Goal: Task Accomplishment & Management: Complete application form

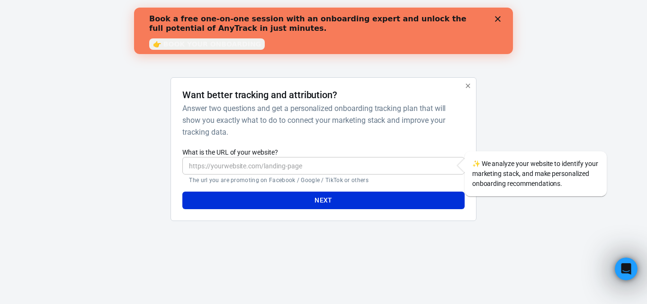
click at [350, 167] on input "What is the URL of your website?" at bounding box center [323, 166] width 282 height 18
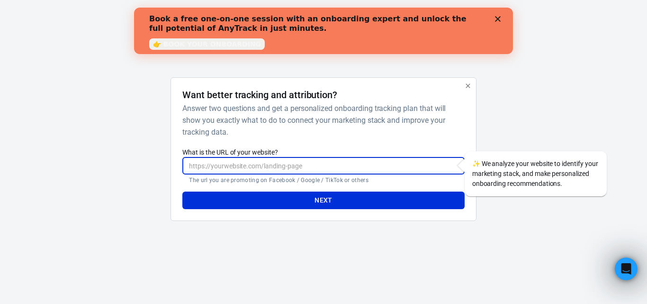
paste input "[URL][DOMAIN_NAME]"
type input "[URL][DOMAIN_NAME]"
click at [182, 191] on button "Next" at bounding box center [323, 200] width 282 height 18
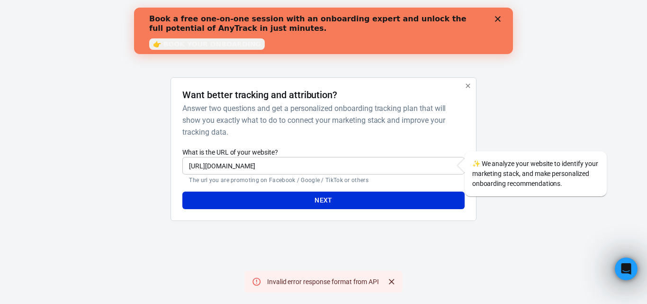
click at [467, 86] on icon "button" at bounding box center [468, 85] width 4 height 4
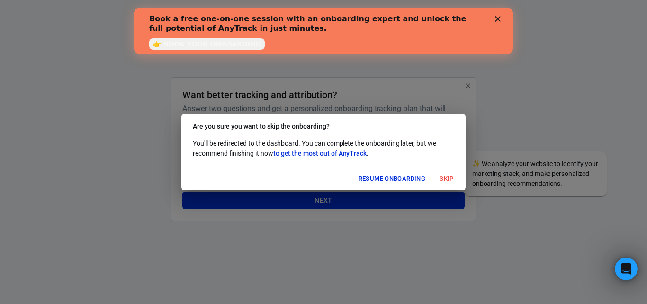
click at [499, 8] on div "Book a free one-on-one session with an onboarding expert and unlock the full po…" at bounding box center [323, 31] width 379 height 46
click at [402, 177] on button "Resume onboarding" at bounding box center [392, 178] width 72 height 15
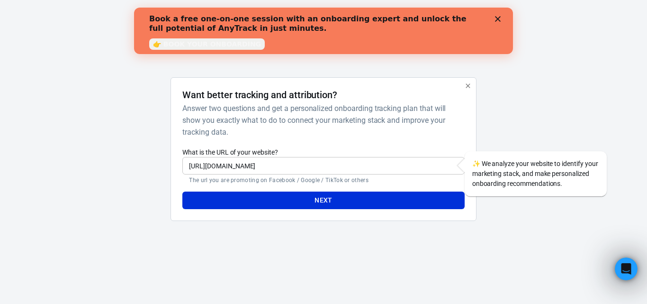
click at [468, 83] on icon "button" at bounding box center [468, 86] width 8 height 8
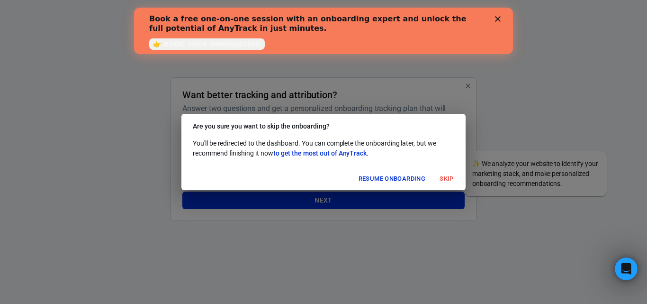
click at [441, 173] on button "Skip" at bounding box center [446, 178] width 30 height 15
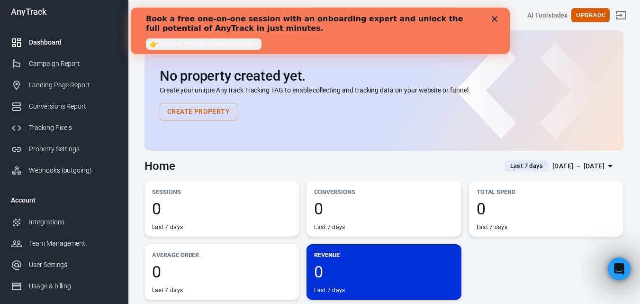
click at [492, 14] on div "Book a free one-on-one session with an onboarding expert and unlock the full po…" at bounding box center [319, 30] width 349 height 39
click at [496, 18] on icon "Close" at bounding box center [494, 19] width 6 height 6
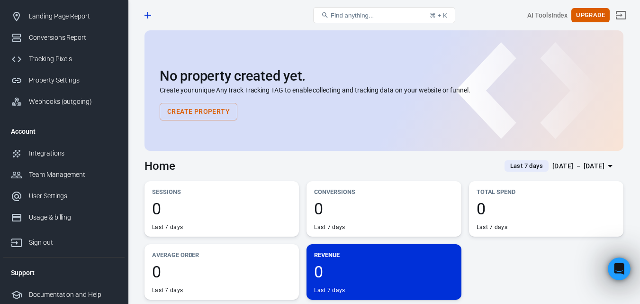
scroll to position [70, 0]
